Goal: Task Accomplishment & Management: Use online tool/utility

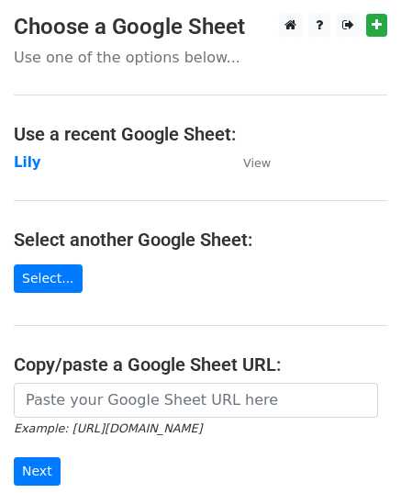
click at [31, 163] on strong "Lily" at bounding box center [28, 162] width 28 height 17
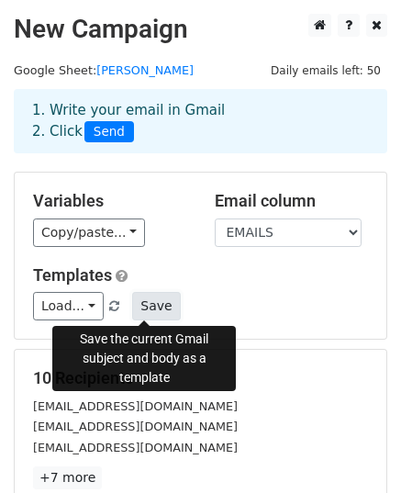
click at [141, 304] on button "Save" at bounding box center [156, 306] width 48 height 28
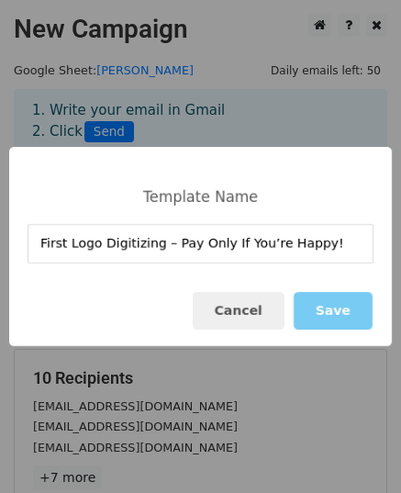
type input "First Logo Digitizing – Pay Only If You’re Happy!"
click at [322, 317] on button "Save" at bounding box center [333, 311] width 79 height 38
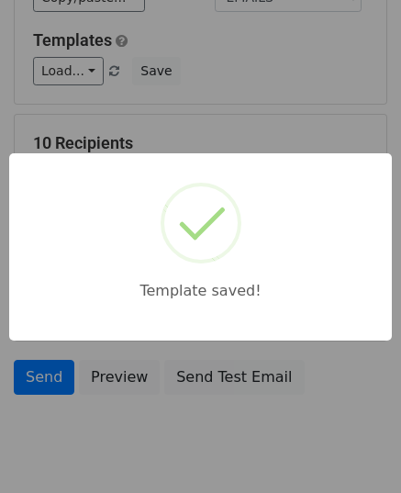
scroll to position [289, 0]
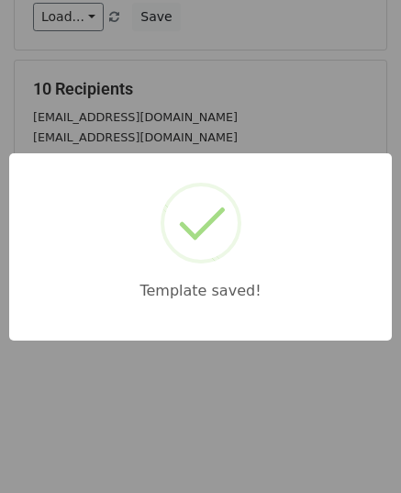
click at [165, 402] on div "Template saved!" at bounding box center [200, 246] width 401 height 493
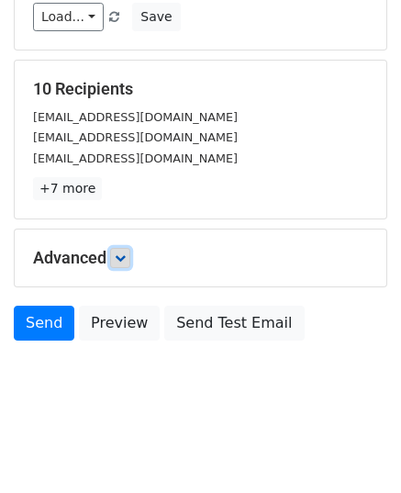
click at [126, 253] on icon at bounding box center [120, 258] width 11 height 11
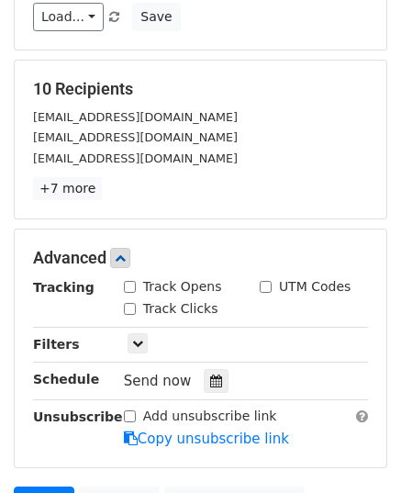
click at [130, 281] on input "Track Opens" at bounding box center [130, 287] width 12 height 12
checkbox input "true"
click at [131, 306] on input "Track Clicks" at bounding box center [130, 309] width 12 height 12
checkbox input "true"
click at [266, 284] on input "UTM Codes" at bounding box center [266, 287] width 12 height 12
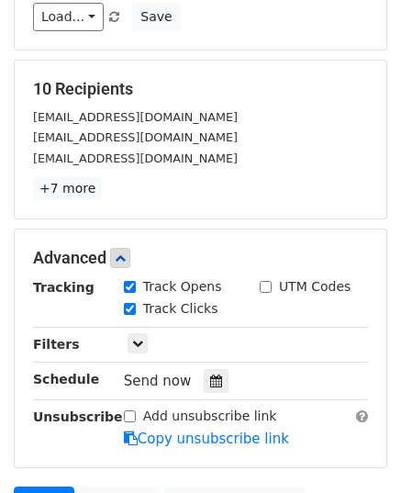
checkbox input "true"
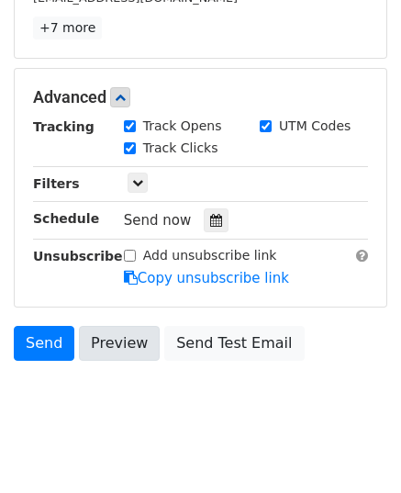
scroll to position [468, 0]
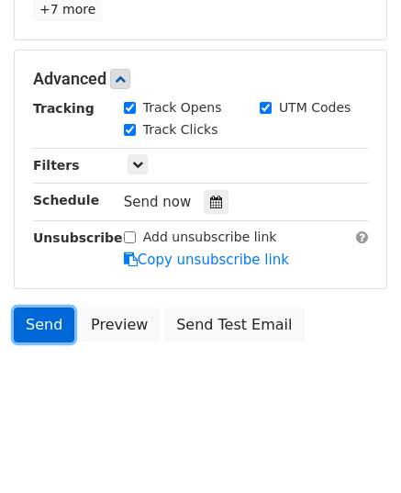
click at [52, 328] on link "Send" at bounding box center [44, 325] width 61 height 35
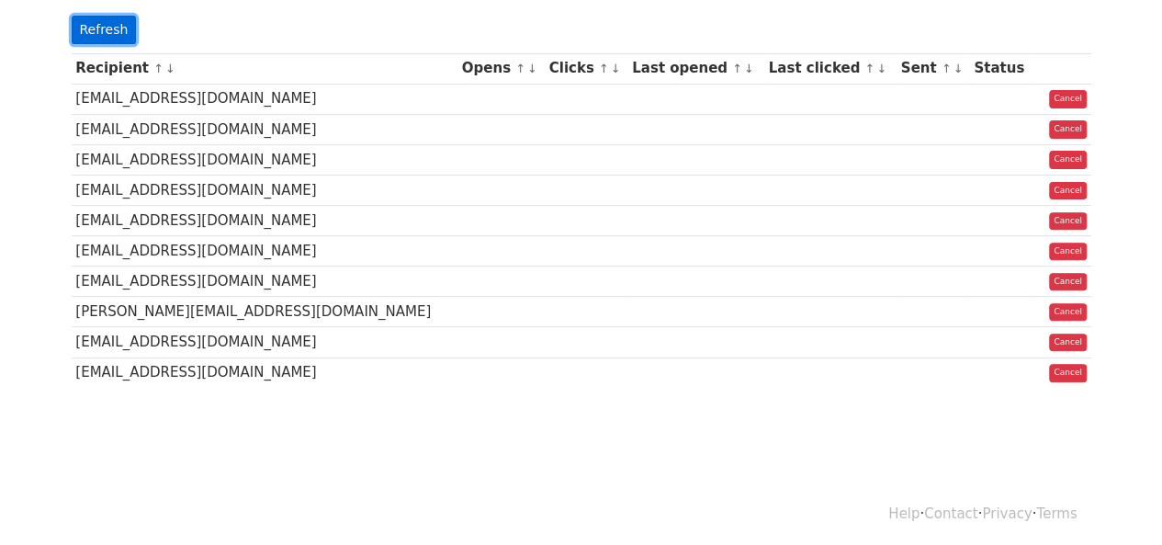
click at [125, 23] on link "Refresh" at bounding box center [104, 30] width 65 height 28
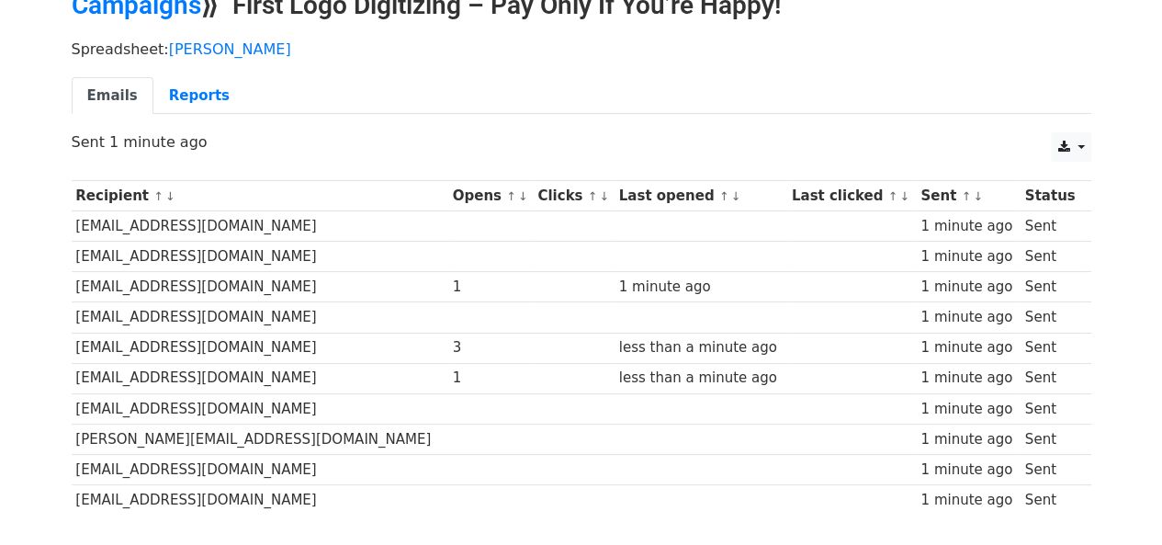
scroll to position [222, 0]
